Goal: Task Accomplishment & Management: Use online tool/utility

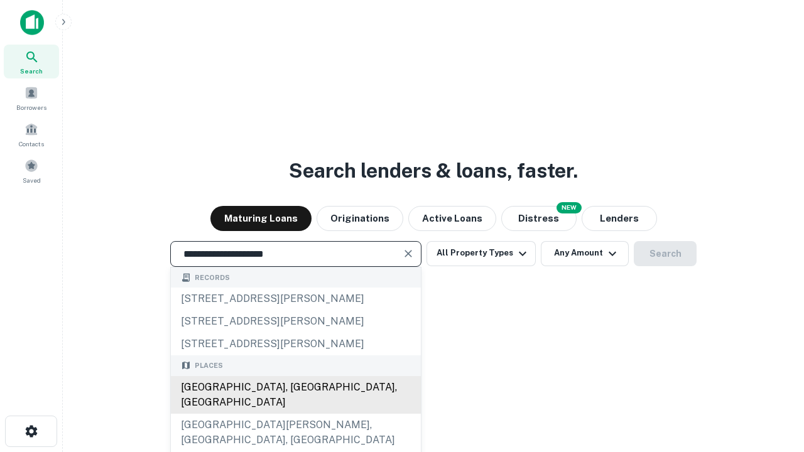
click at [295, 414] on div "[GEOGRAPHIC_DATA], [GEOGRAPHIC_DATA], [GEOGRAPHIC_DATA]" at bounding box center [296, 395] width 250 height 38
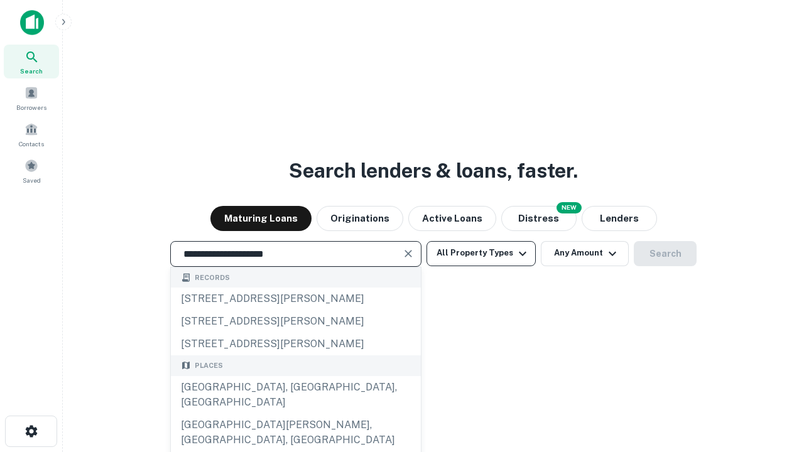
type input "**********"
click at [481, 253] on button "All Property Types" at bounding box center [480, 253] width 109 height 25
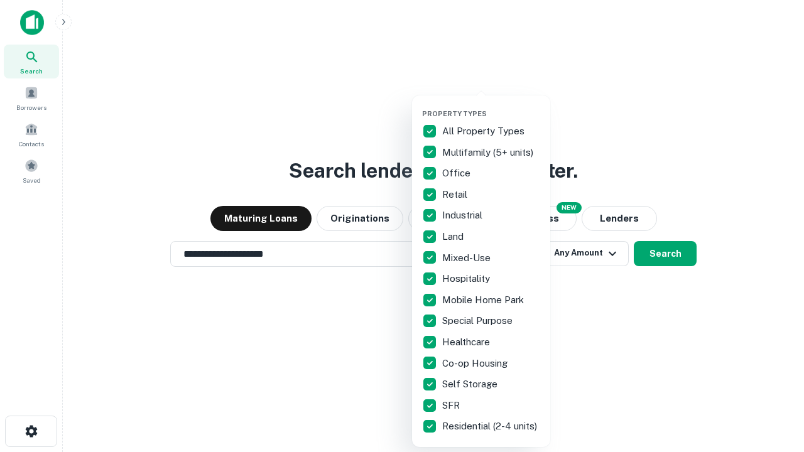
click at [491, 106] on button "button" at bounding box center [491, 106] width 138 height 1
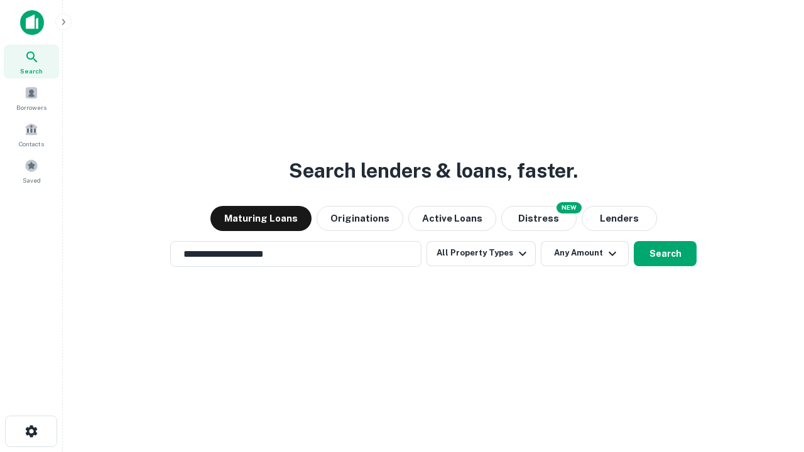
scroll to position [19, 0]
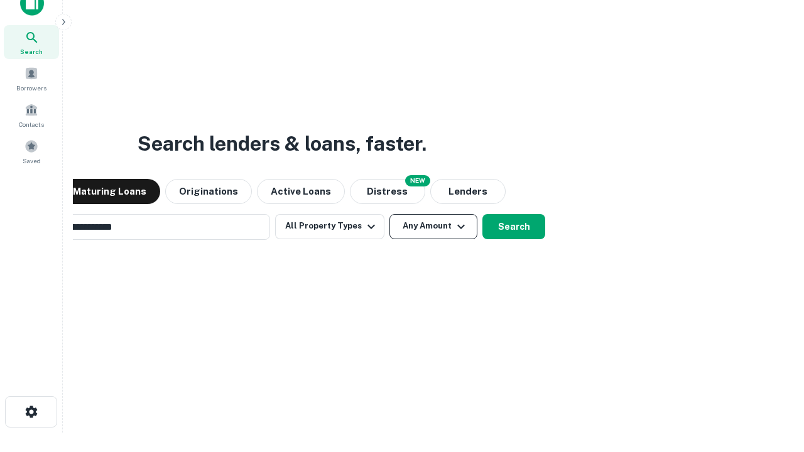
click at [389, 214] on button "Any Amount" at bounding box center [433, 226] width 88 height 25
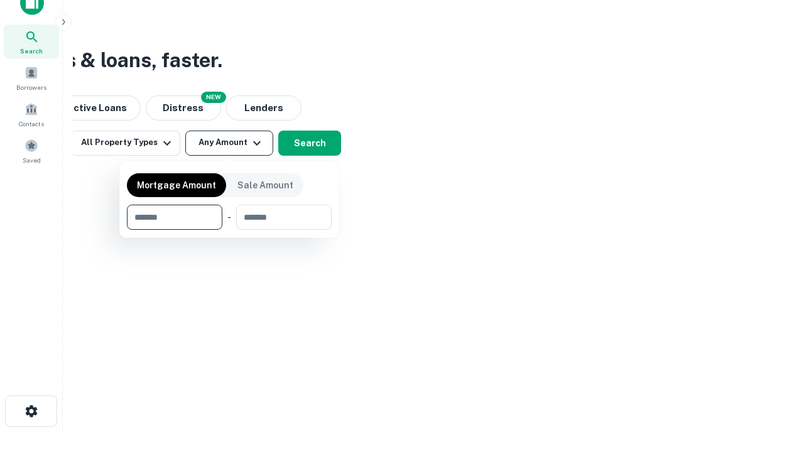
type input "*******"
click at [229, 230] on button "button" at bounding box center [229, 230] width 205 height 1
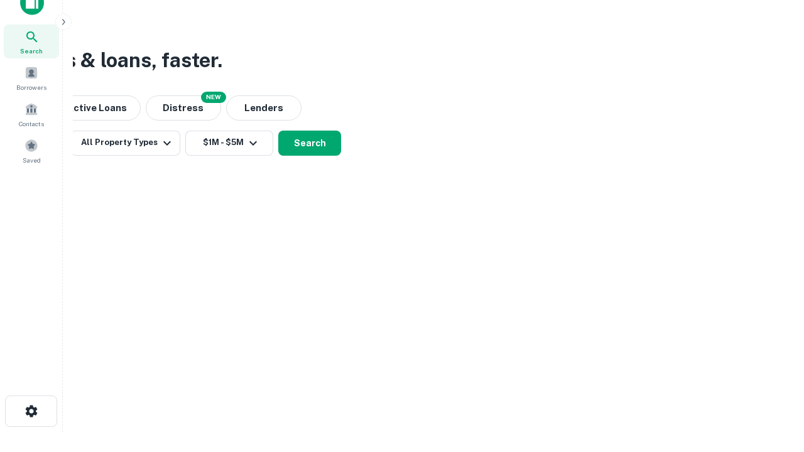
scroll to position [8, 232]
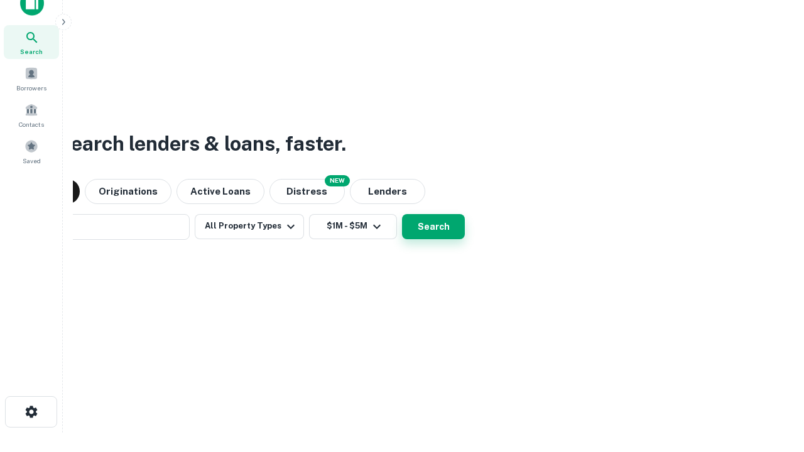
click at [433, 226] on button "Search" at bounding box center [433, 226] width 63 height 25
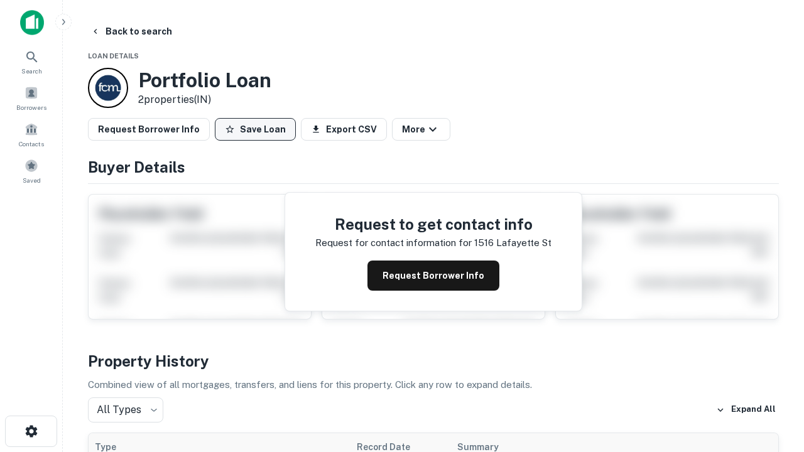
click at [255, 129] on button "Save Loan" at bounding box center [255, 129] width 81 height 23
click at [258, 129] on button "Loan Saved" at bounding box center [258, 129] width 87 height 23
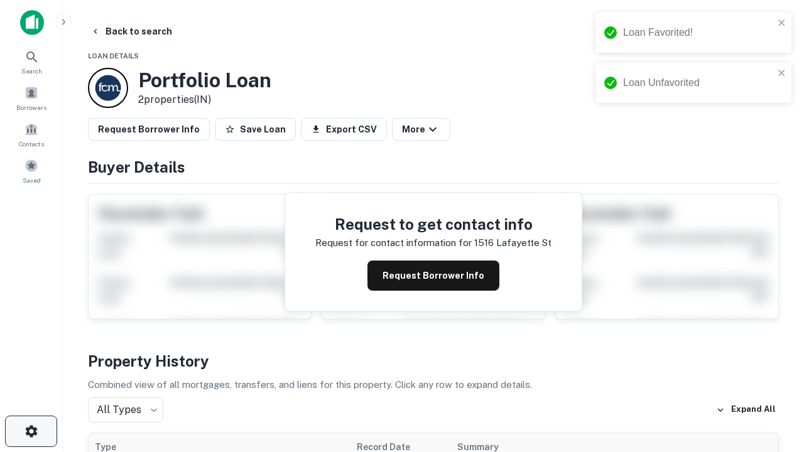
click at [31, 431] on icon "button" at bounding box center [31, 431] width 15 height 15
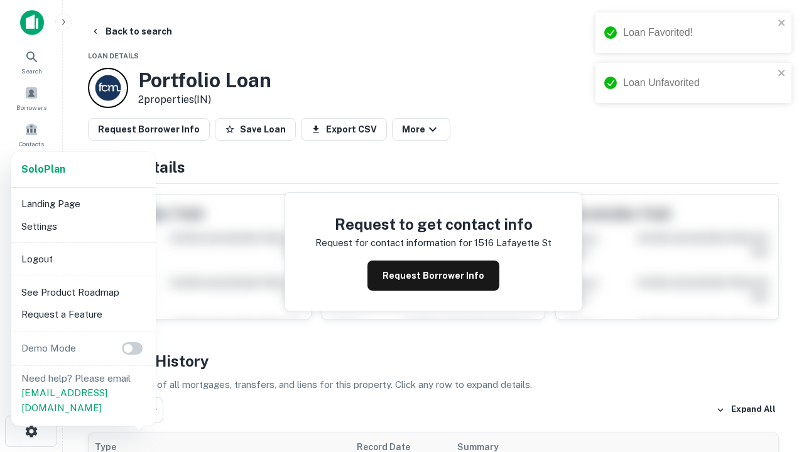
click at [83, 259] on li "Logout" at bounding box center [83, 259] width 134 height 23
